Goal: Use online tool/utility: Utilize a website feature to perform a specific function

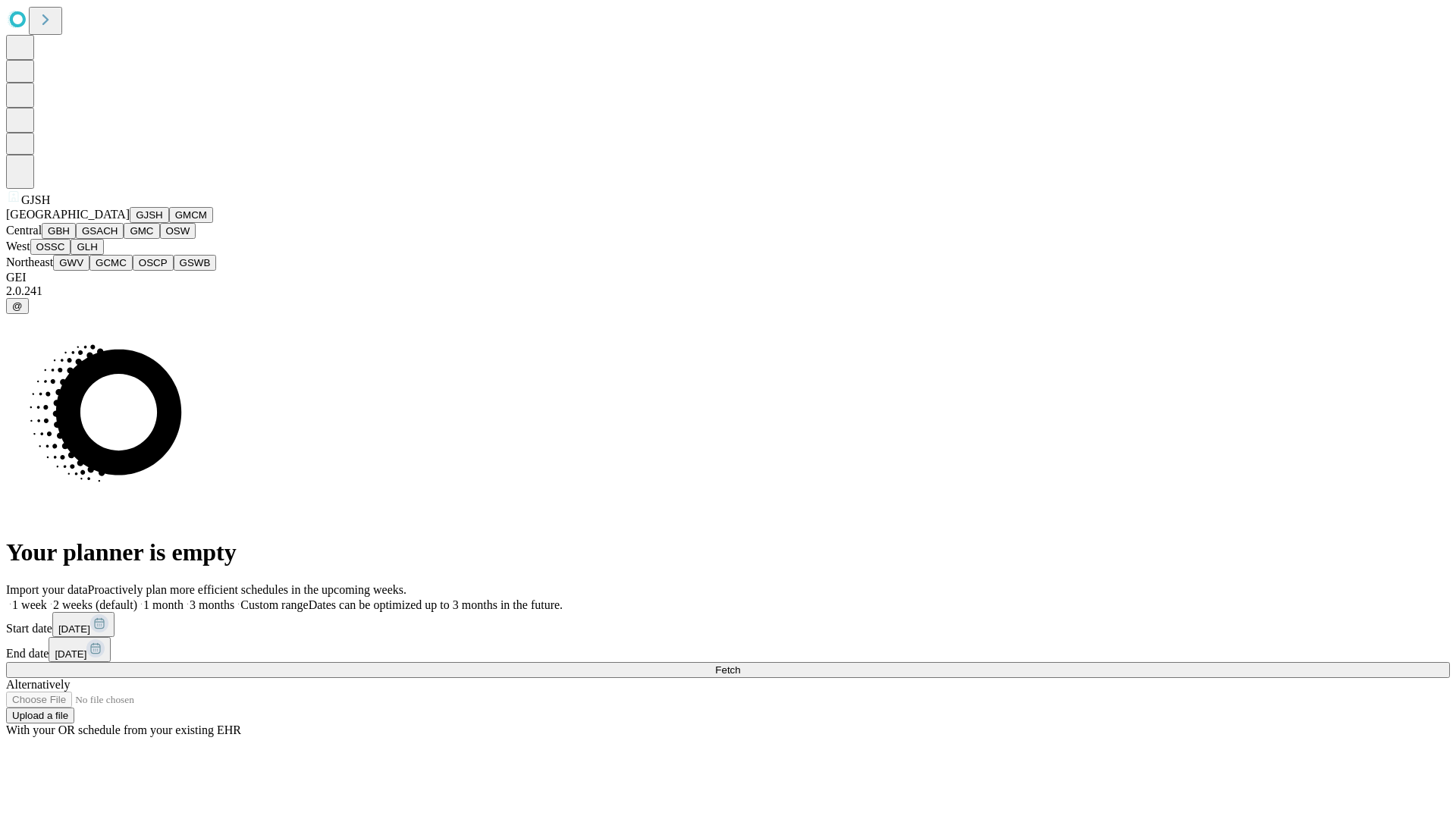
click at [130, 223] on button "GJSH" at bounding box center [149, 214] width 39 height 16
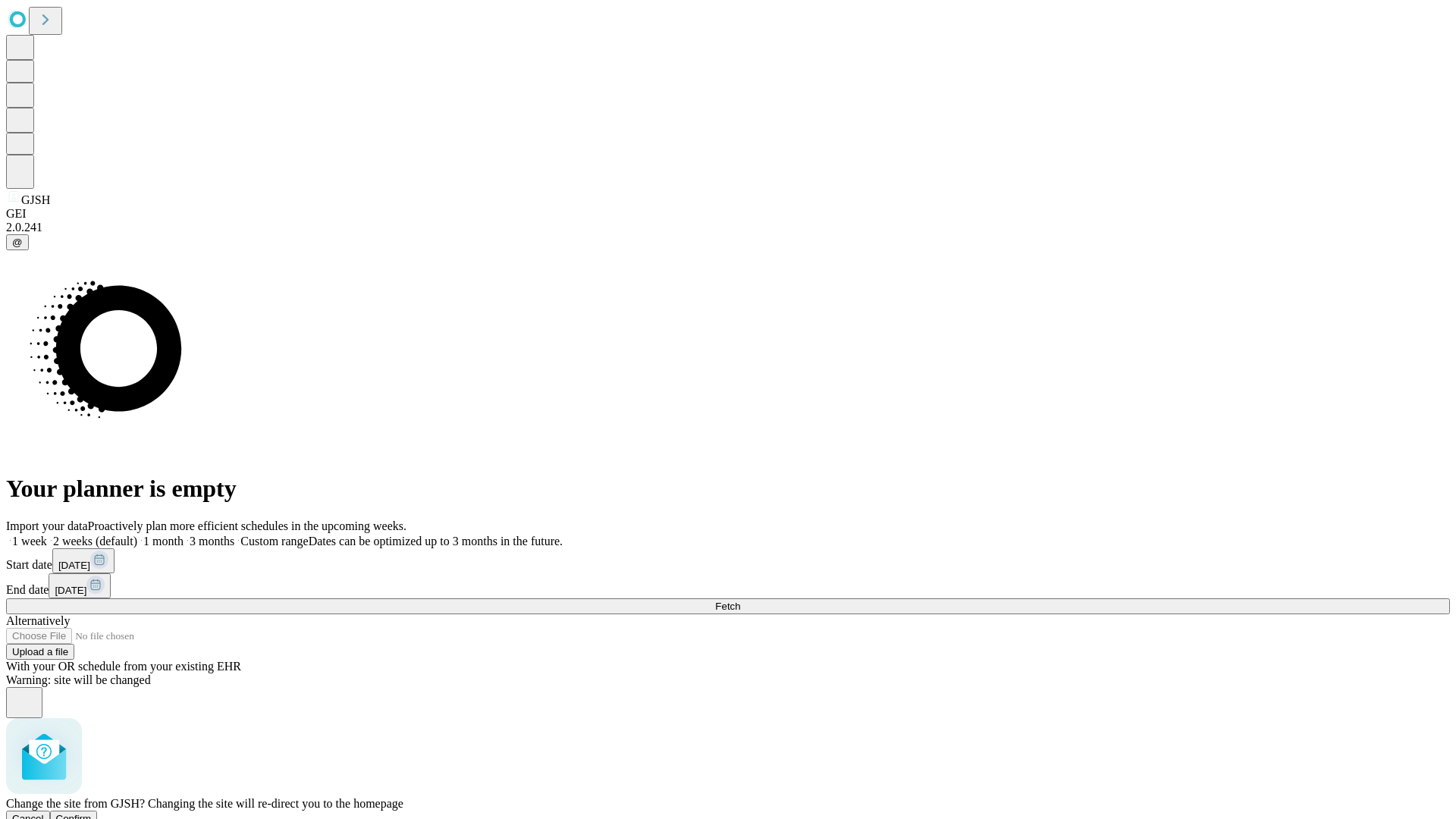
click at [92, 813] on span "Confirm" at bounding box center [74, 818] width 36 height 12
click at [137, 535] on label "2 weeks (default)" at bounding box center [92, 541] width 91 height 13
click at [740, 601] on span "Fetch" at bounding box center [728, 606] width 25 height 12
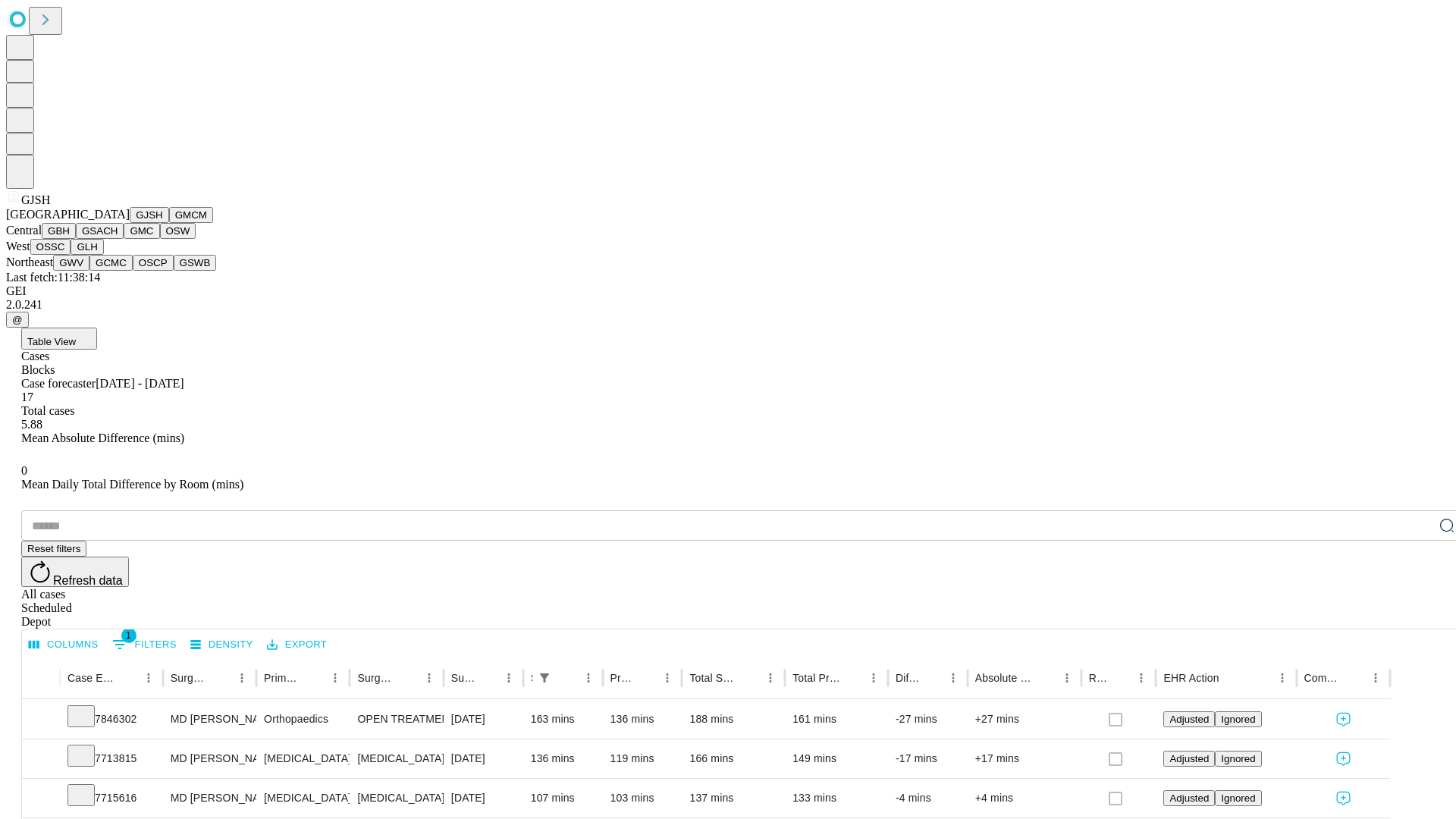
click at [169, 223] on button "GMCM" at bounding box center [190, 214] width 44 height 16
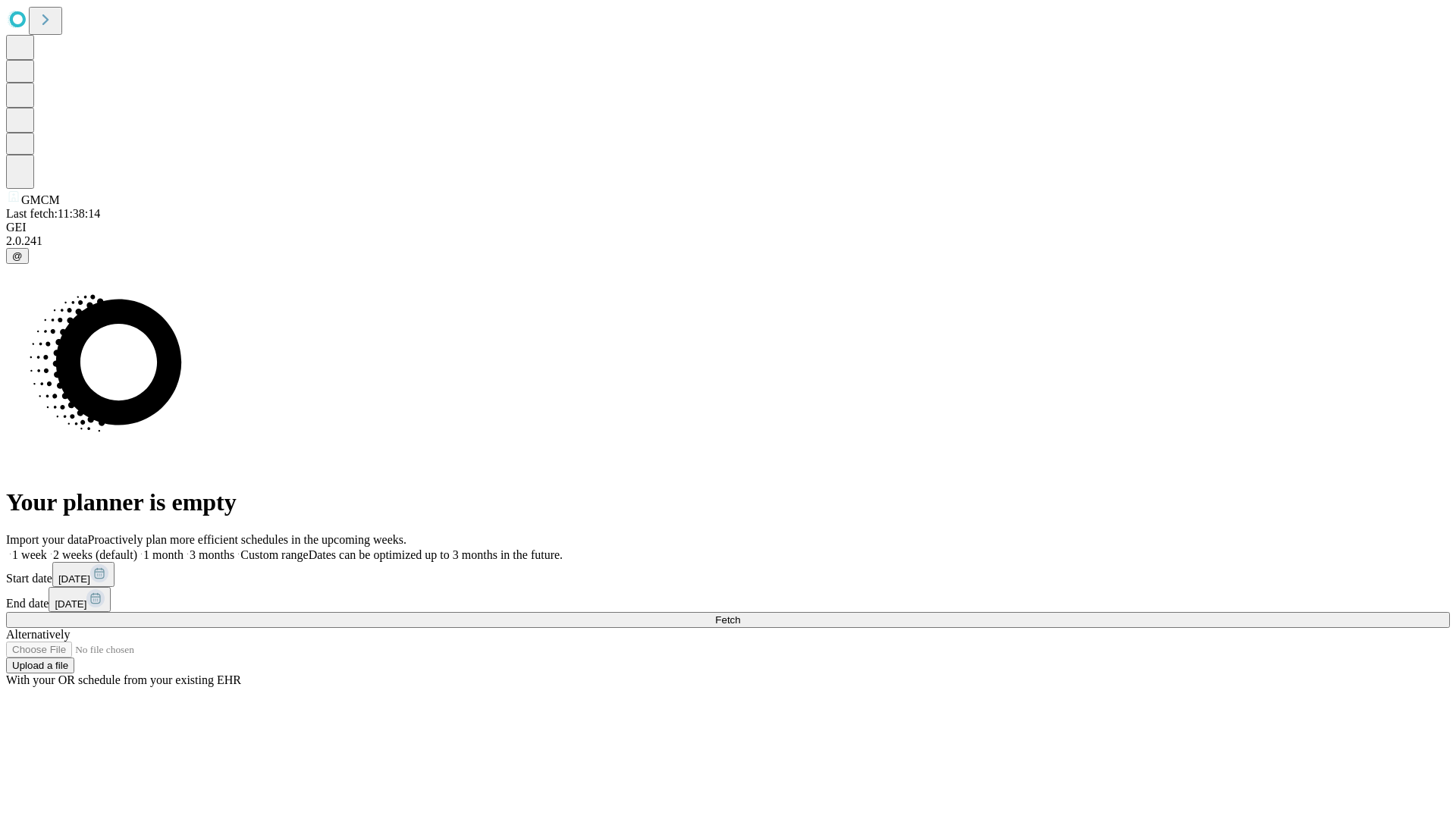
click at [137, 548] on label "2 weeks (default)" at bounding box center [92, 554] width 91 height 13
click at [740, 614] on span "Fetch" at bounding box center [728, 619] width 25 height 12
click at [137, 548] on label "2 weeks (default)" at bounding box center [92, 554] width 91 height 13
click at [740, 614] on span "Fetch" at bounding box center [728, 619] width 25 height 12
click at [137, 548] on label "2 weeks (default)" at bounding box center [92, 554] width 91 height 13
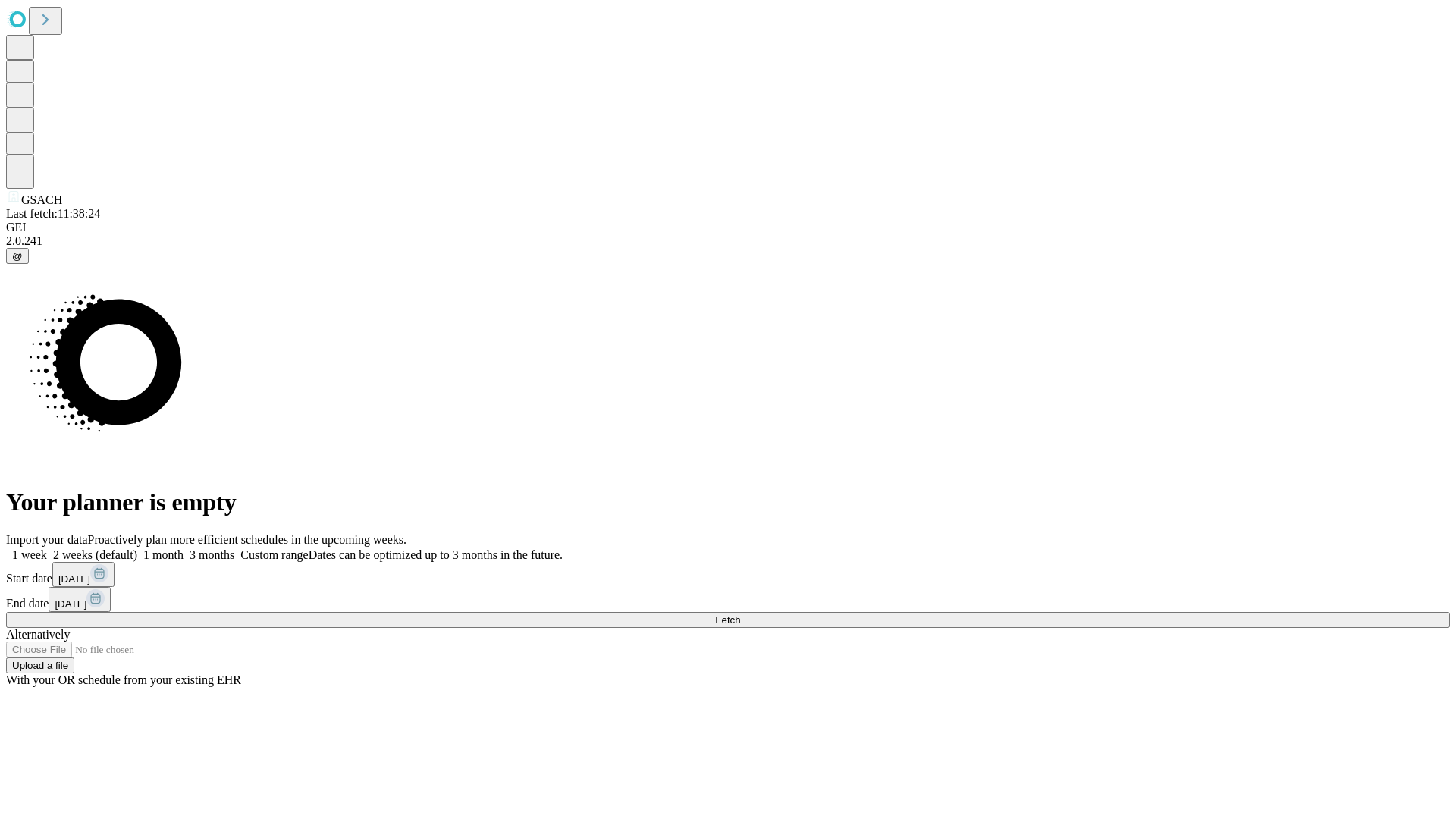
click at [740, 614] on span "Fetch" at bounding box center [728, 619] width 25 height 12
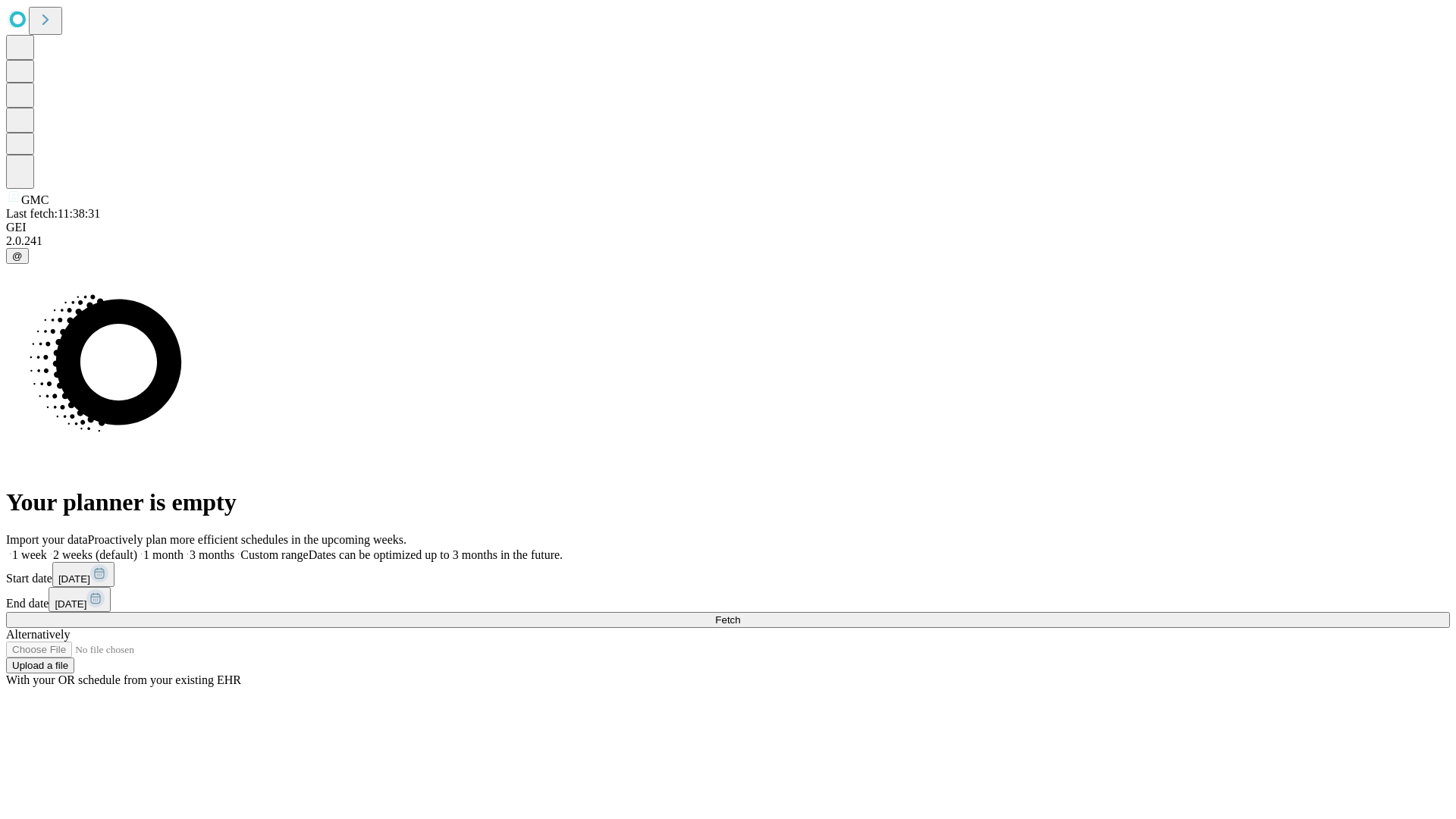
click at [137, 548] on label "2 weeks (default)" at bounding box center [92, 554] width 91 height 13
click at [740, 614] on span "Fetch" at bounding box center [728, 619] width 25 height 12
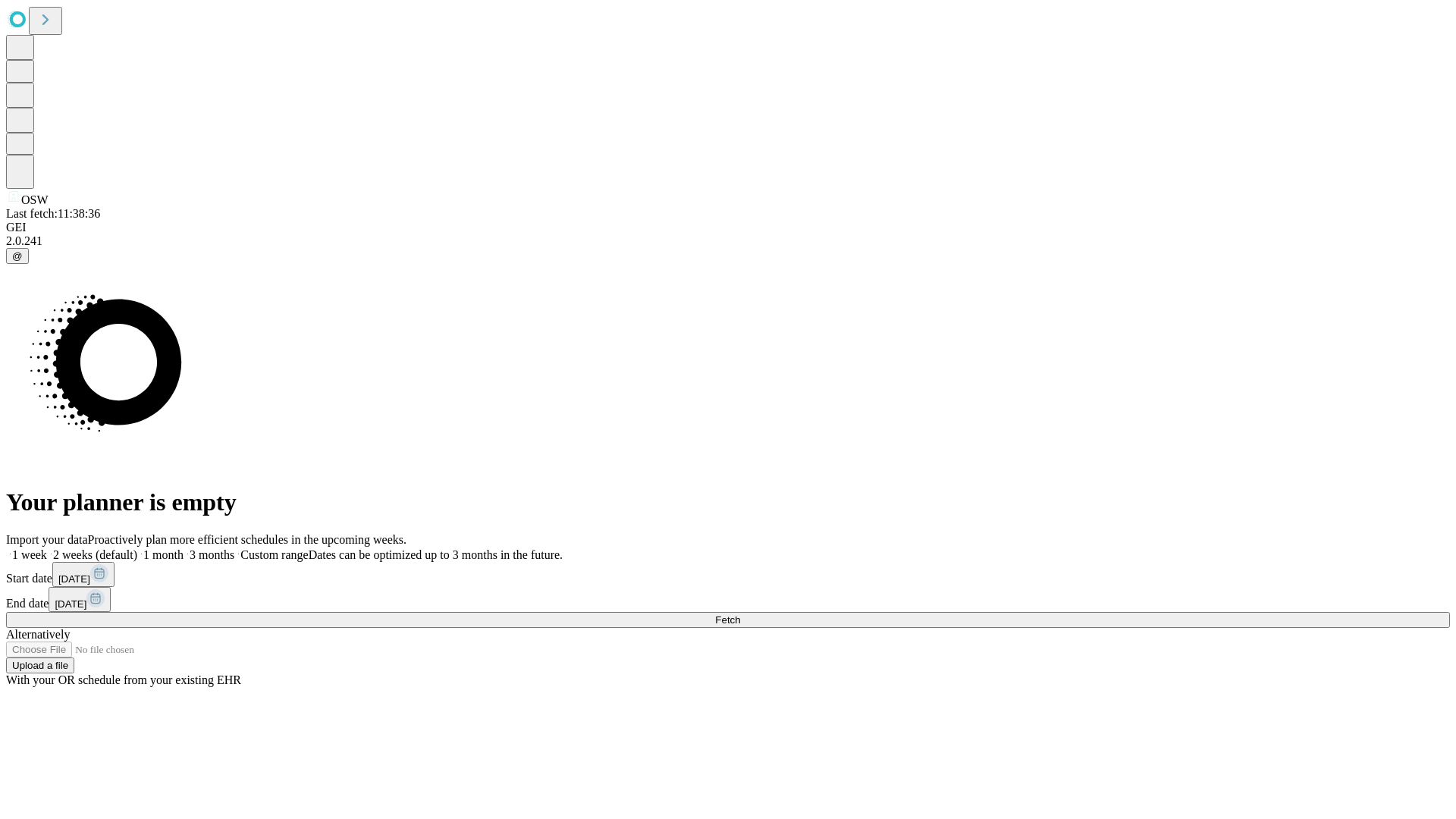
click at [137, 548] on label "2 weeks (default)" at bounding box center [92, 554] width 91 height 13
click at [740, 614] on span "Fetch" at bounding box center [728, 619] width 25 height 12
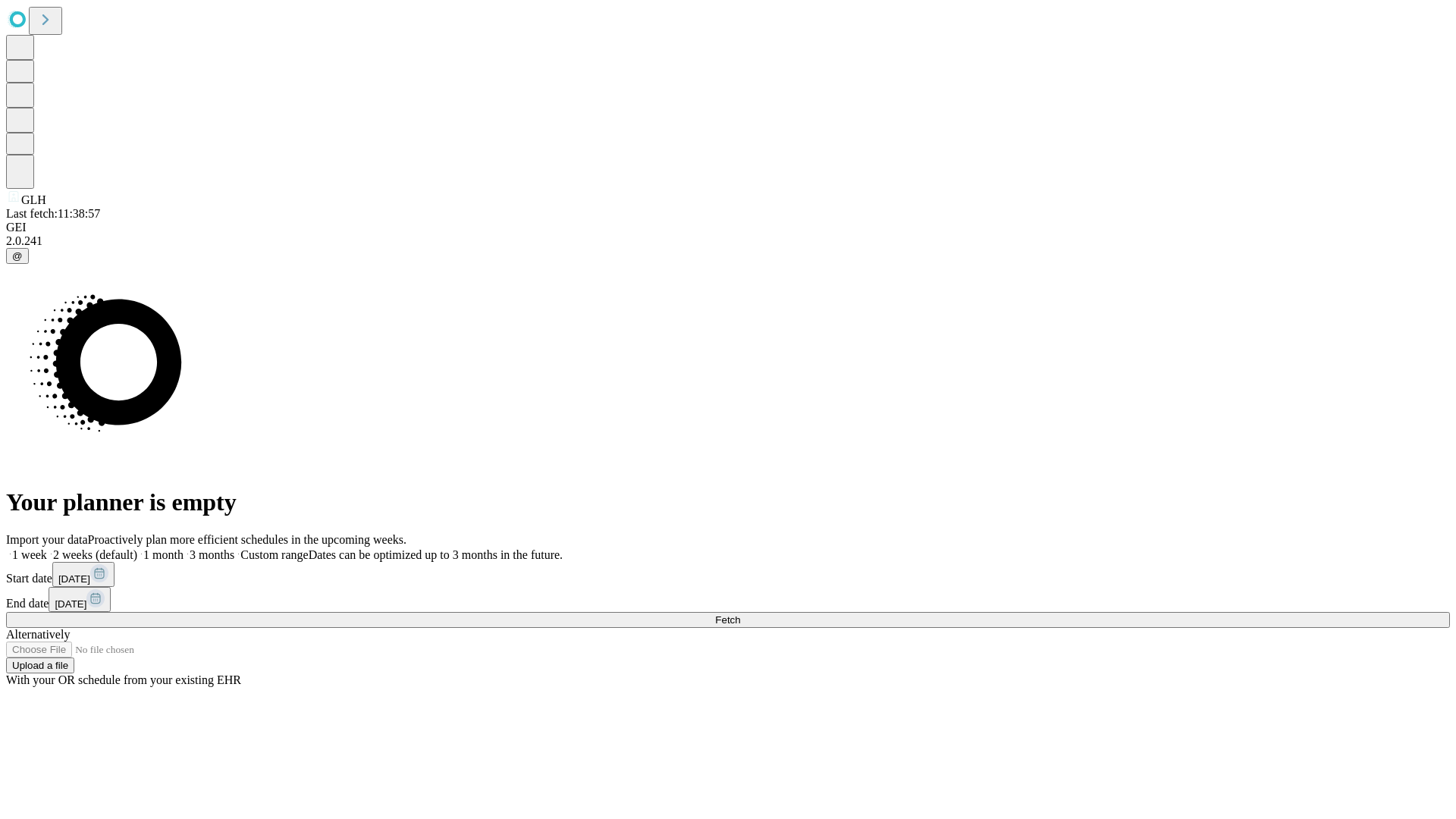
click at [137, 548] on label "2 weeks (default)" at bounding box center [92, 554] width 91 height 13
click at [740, 614] on span "Fetch" at bounding box center [728, 619] width 25 height 12
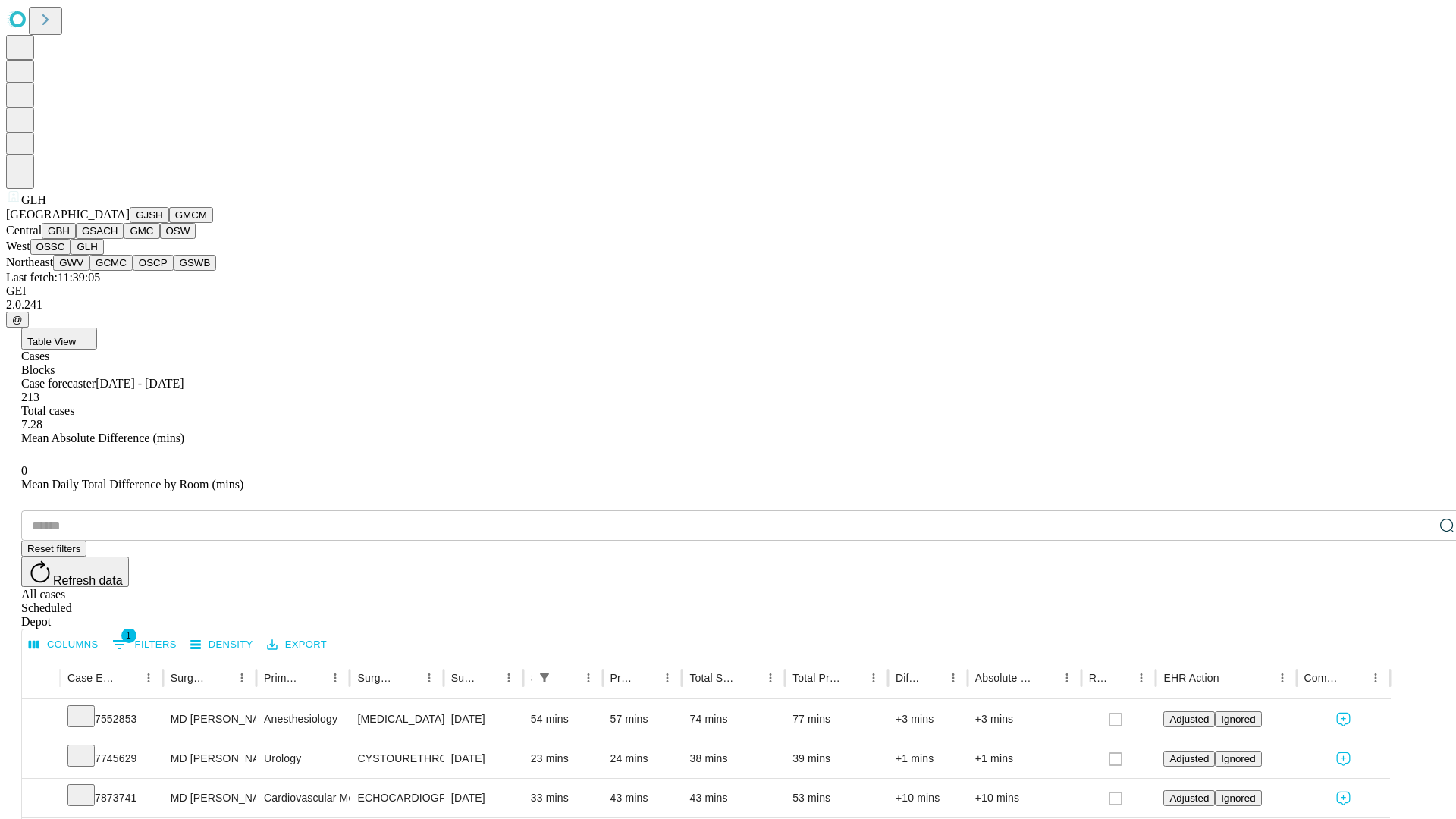
click at [90, 271] on button "GWV" at bounding box center [71, 262] width 36 height 16
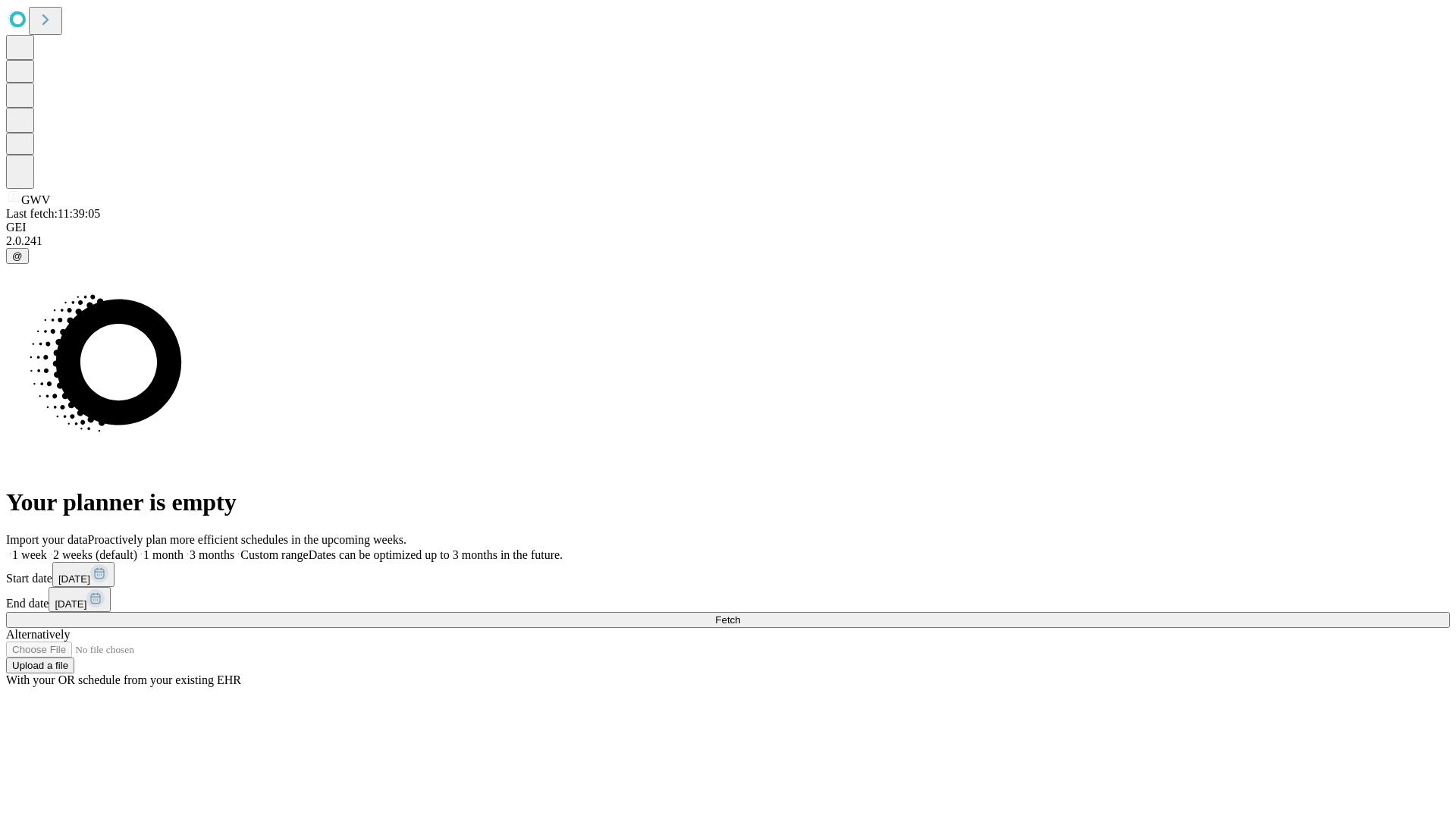
click at [137, 548] on label "2 weeks (default)" at bounding box center [92, 554] width 91 height 13
click at [740, 614] on span "Fetch" at bounding box center [728, 619] width 25 height 12
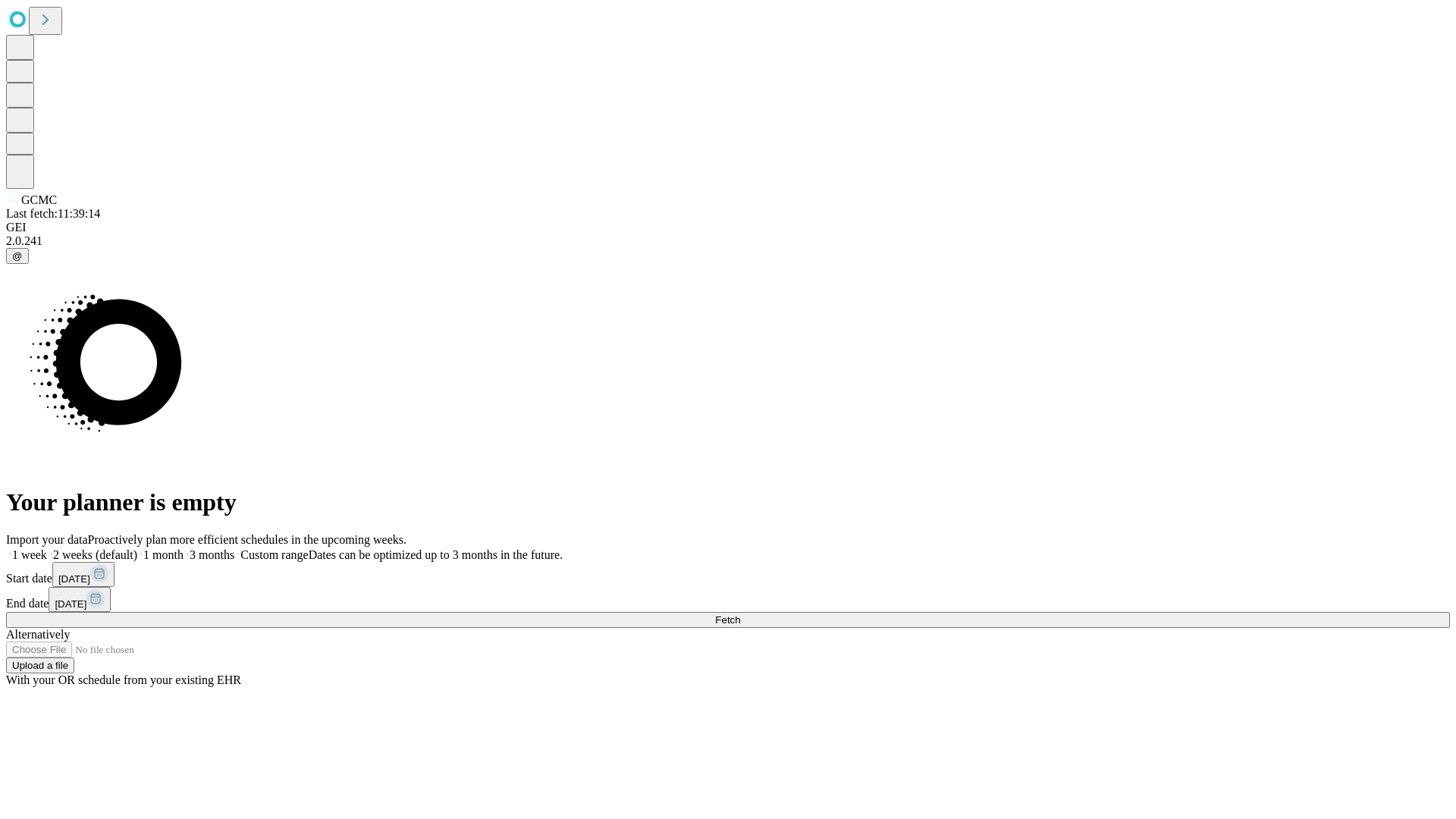
click at [137, 548] on label "2 weeks (default)" at bounding box center [92, 554] width 91 height 13
click at [740, 614] on span "Fetch" at bounding box center [728, 619] width 25 height 12
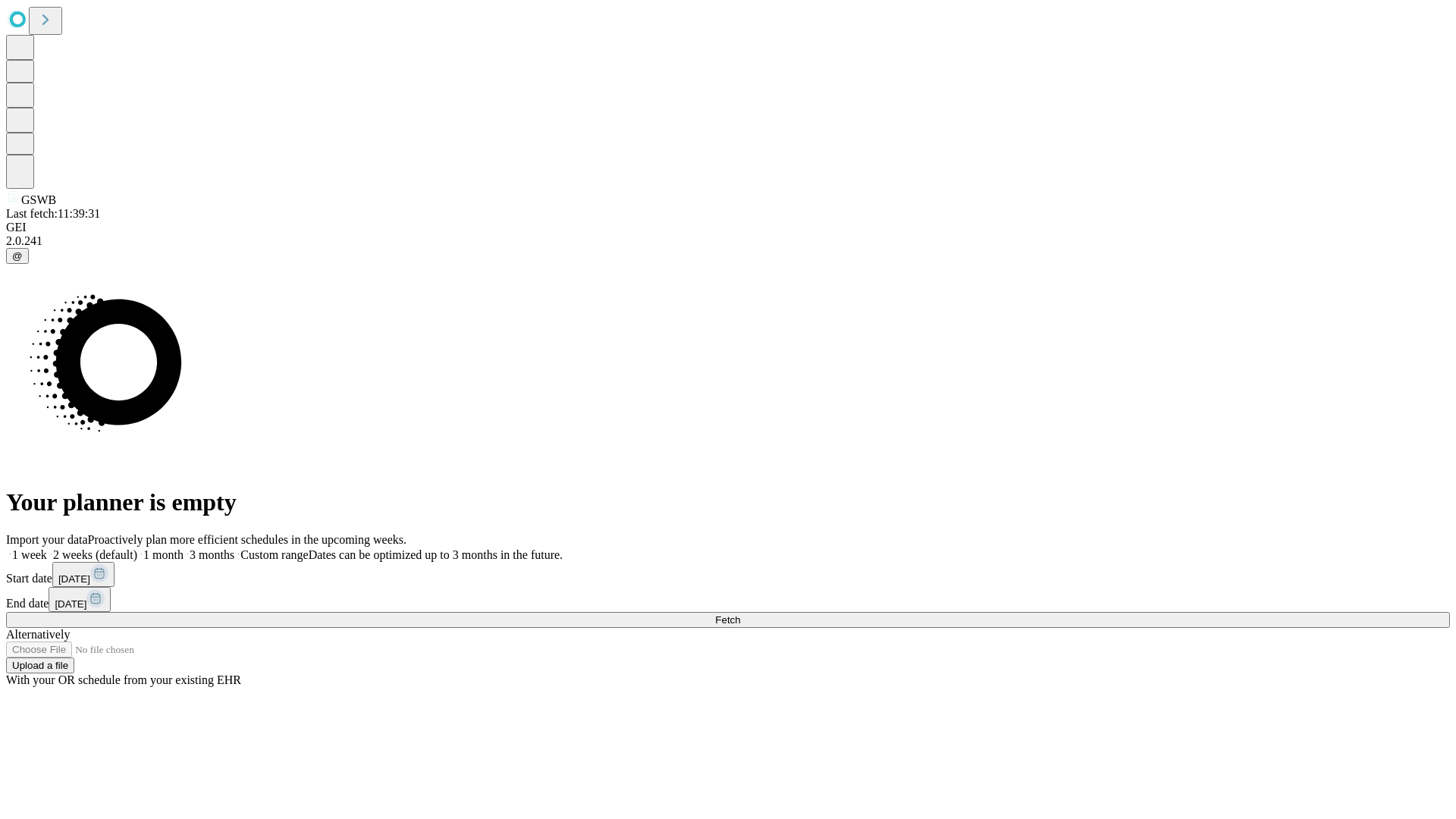
click at [137, 548] on label "2 weeks (default)" at bounding box center [92, 554] width 91 height 13
click at [740, 614] on span "Fetch" at bounding box center [728, 619] width 25 height 12
